Goal: Task Accomplishment & Management: Manage account settings

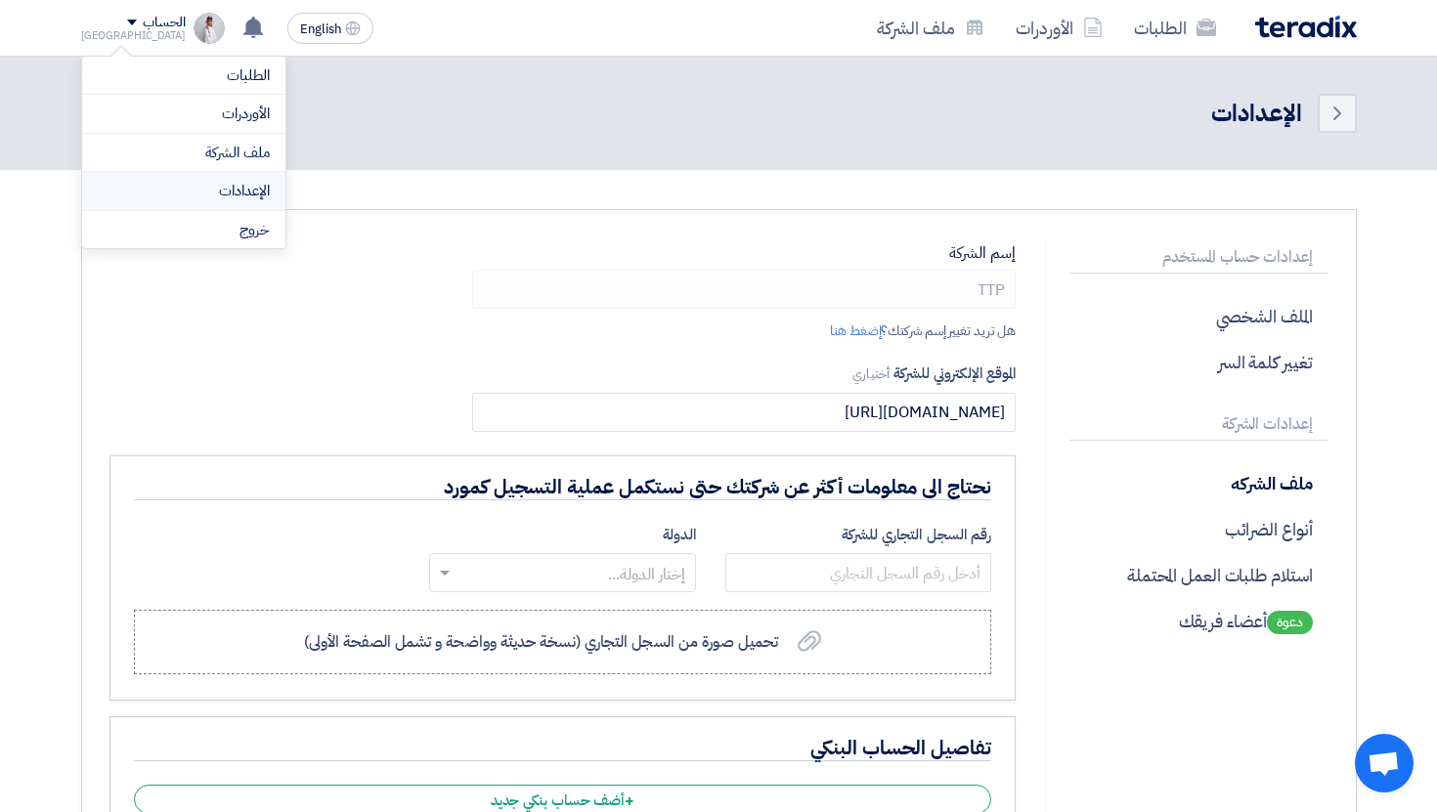
click at [244, 196] on link "الإعدادات" at bounding box center [184, 191] width 172 height 22
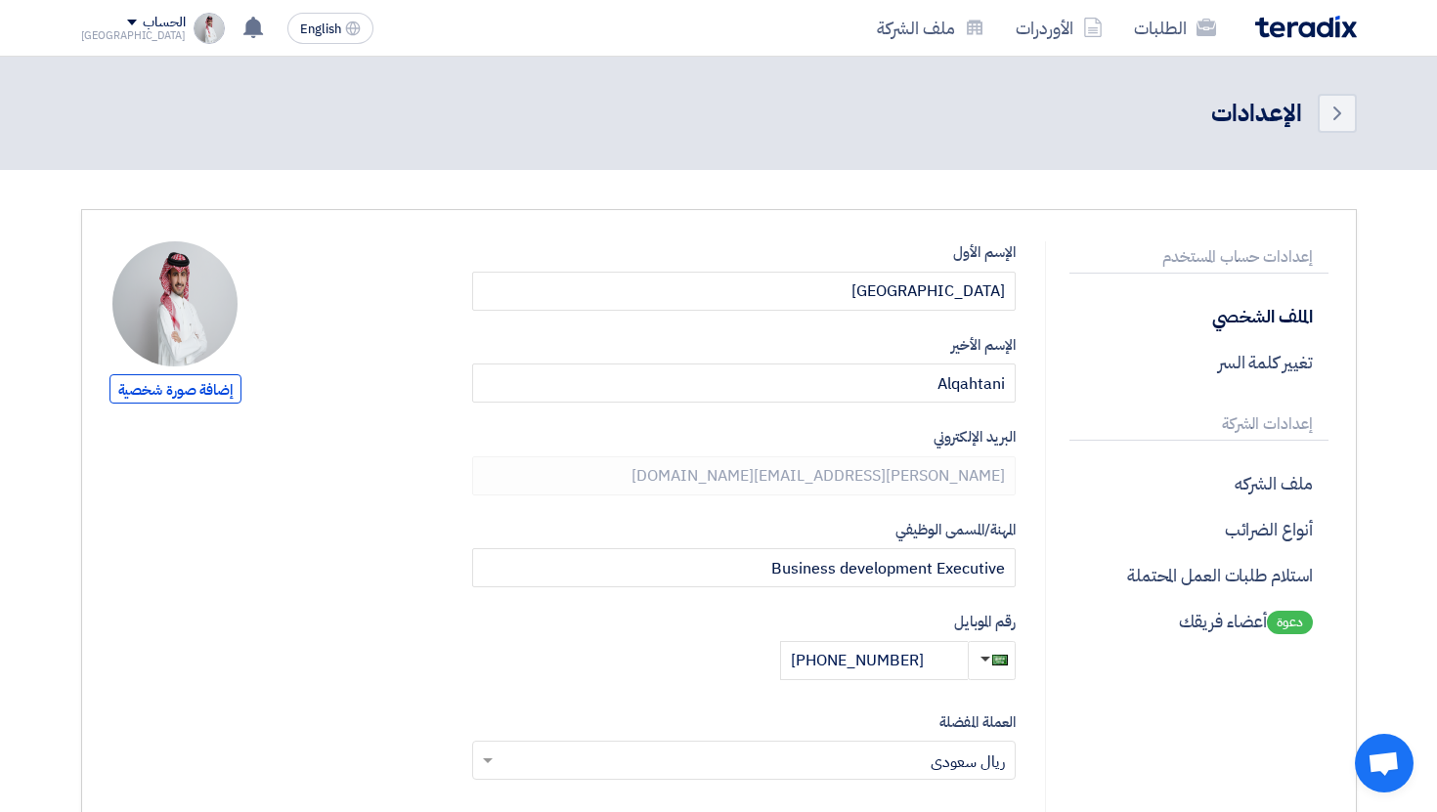
click at [196, 294] on img at bounding box center [174, 303] width 125 height 125
click at [195, 383] on span "إضافة صورة شخصية" at bounding box center [175, 388] width 132 height 29
click at [1157, 425] on p "إعدادات الشركة" at bounding box center [1198, 425] width 258 height 32
click at [1204, 500] on p "ملف الشركه" at bounding box center [1198, 483] width 258 height 46
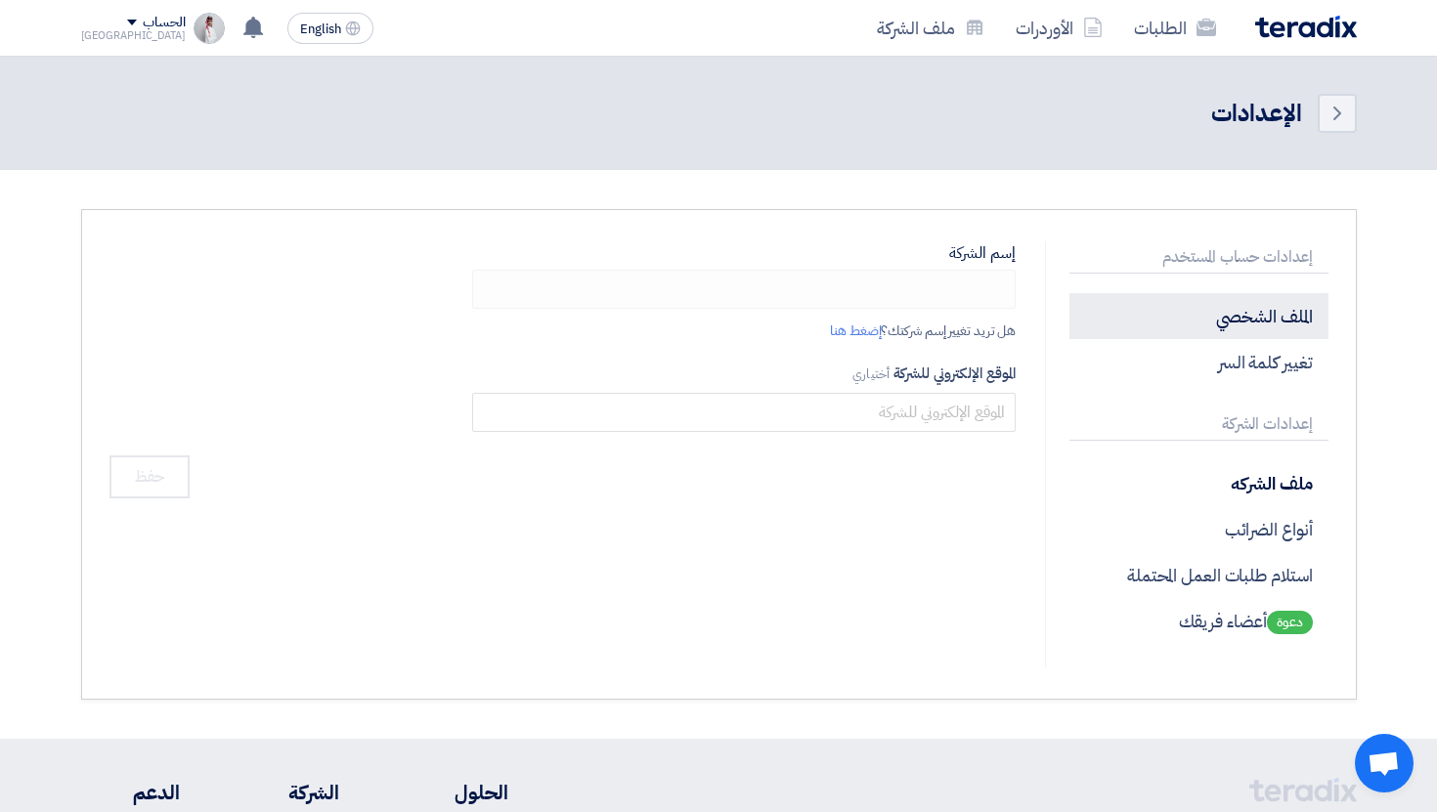
type input "TTP"
type input "[DOMAIN_NAME][URL]"
